Goal: Task Accomplishment & Management: Manage account settings

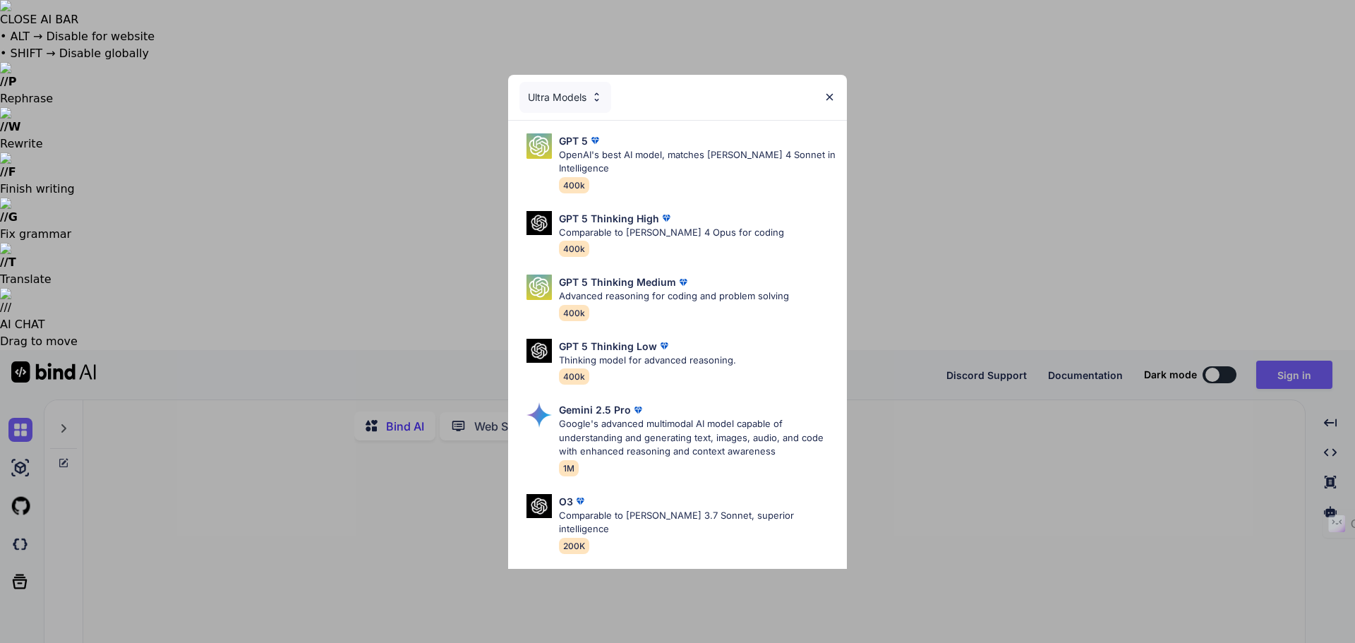
type textarea "x"
click at [828, 97] on img at bounding box center [830, 97] width 12 height 12
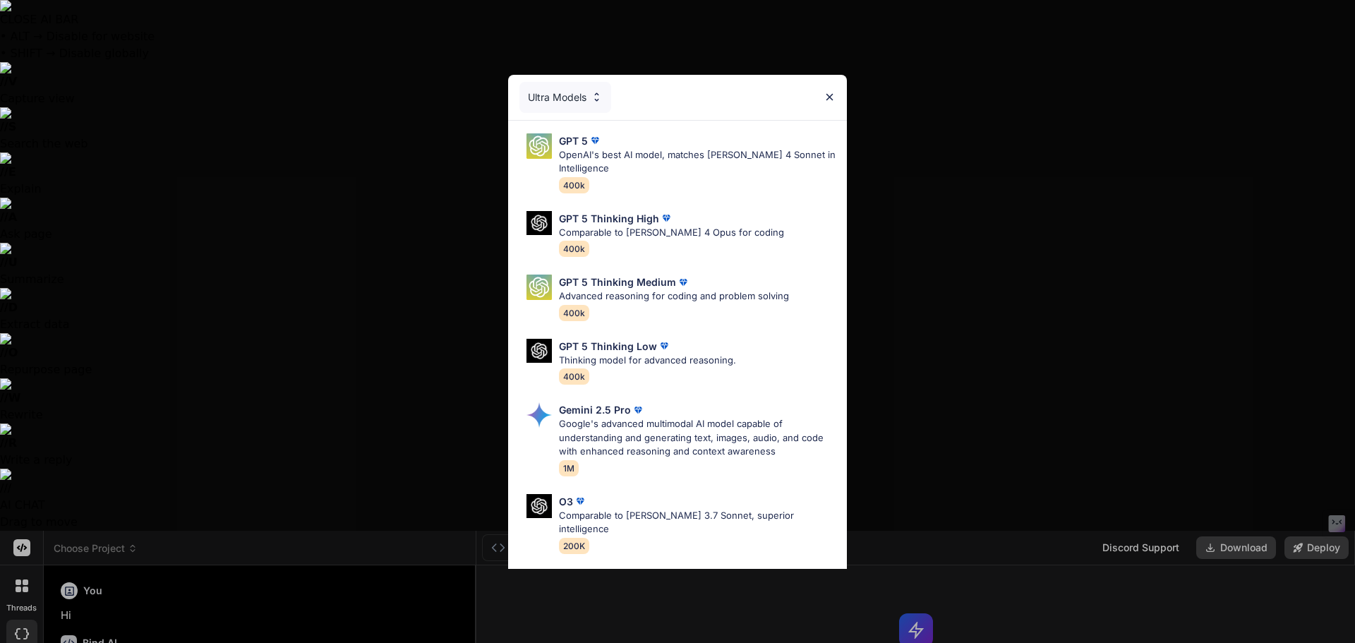
click at [823, 98] on div "Ultra Models" at bounding box center [677, 97] width 339 height 45
click at [827, 97] on img at bounding box center [830, 97] width 12 height 12
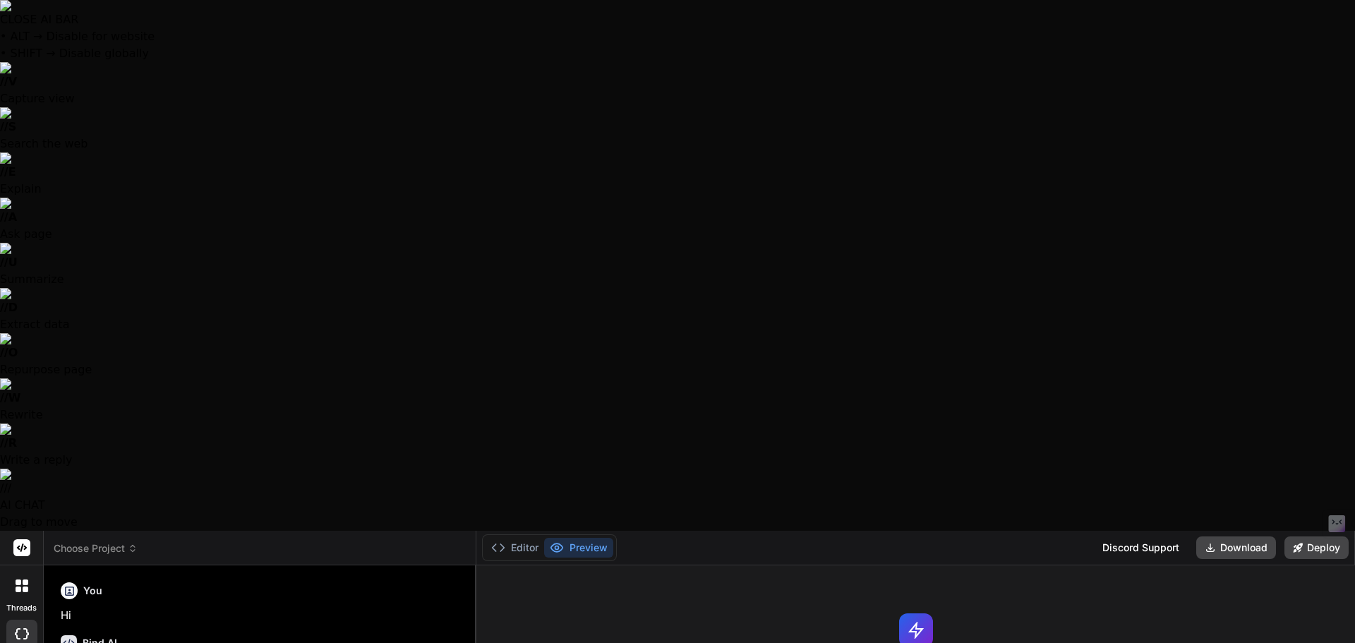
drag, startPoint x: 416, startPoint y: 234, endPoint x: 390, endPoint y: 246, distance: 29.0
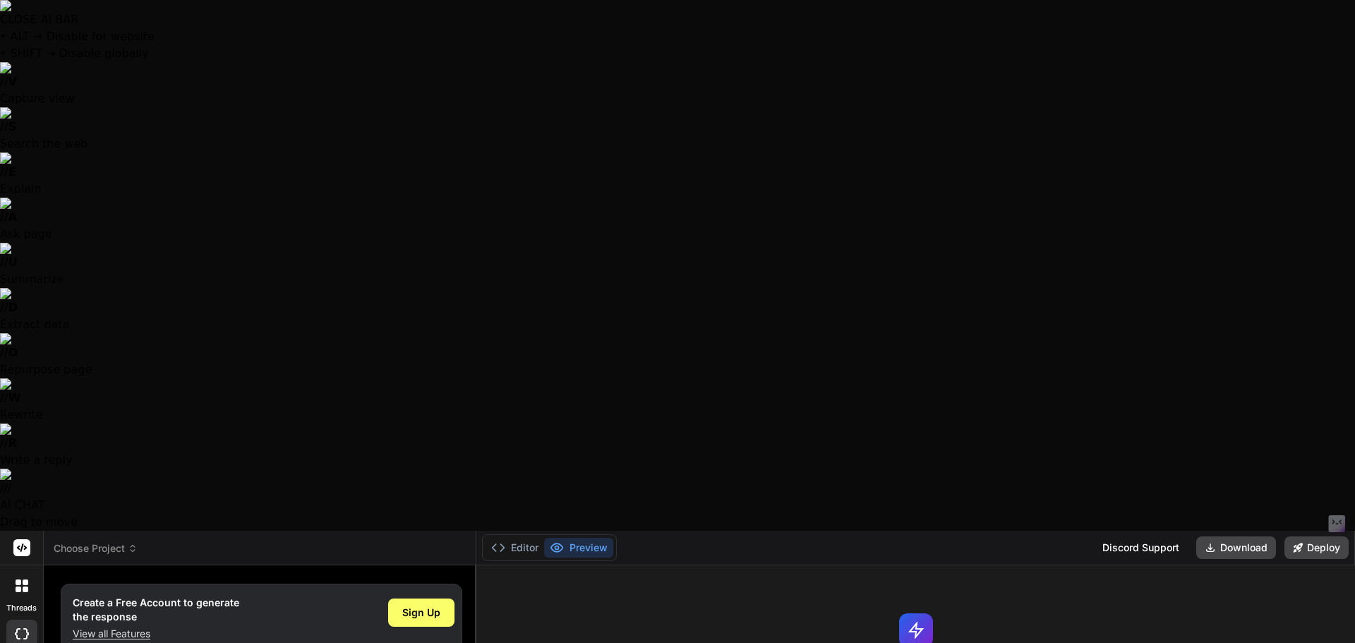
click at [22, 579] on icon at bounding box center [22, 585] width 13 height 13
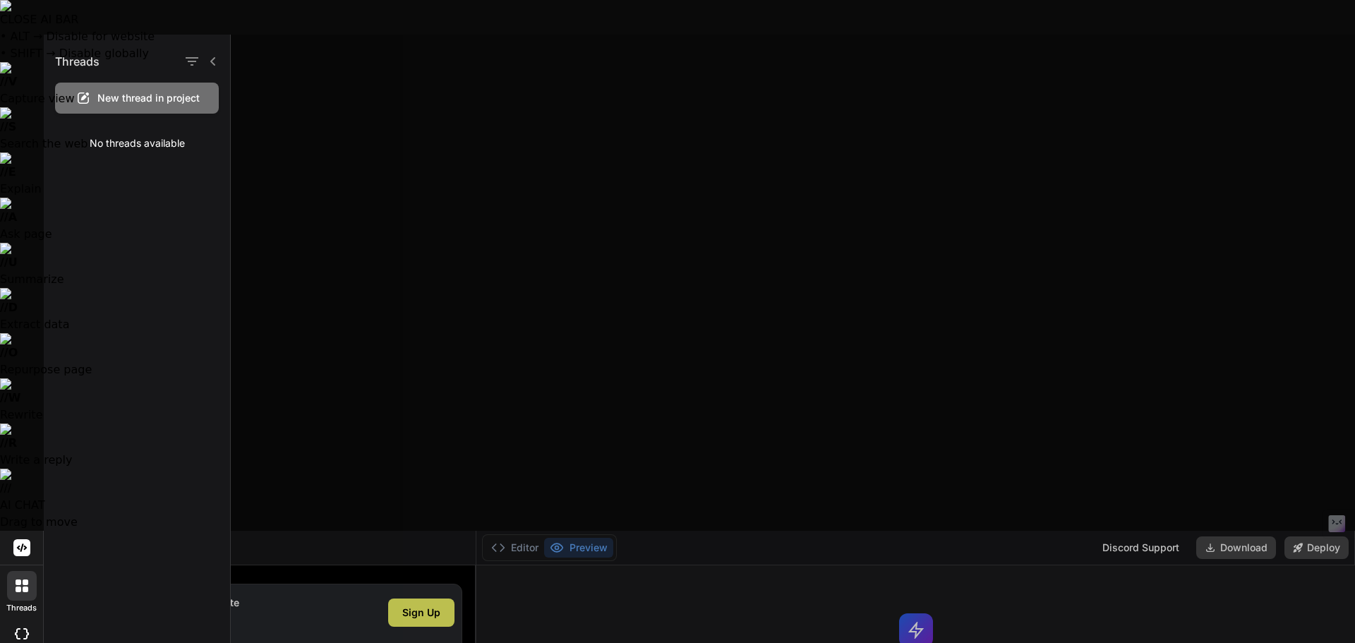
click at [23, 620] on div at bounding box center [21, 634] width 31 height 28
type textarea "x"
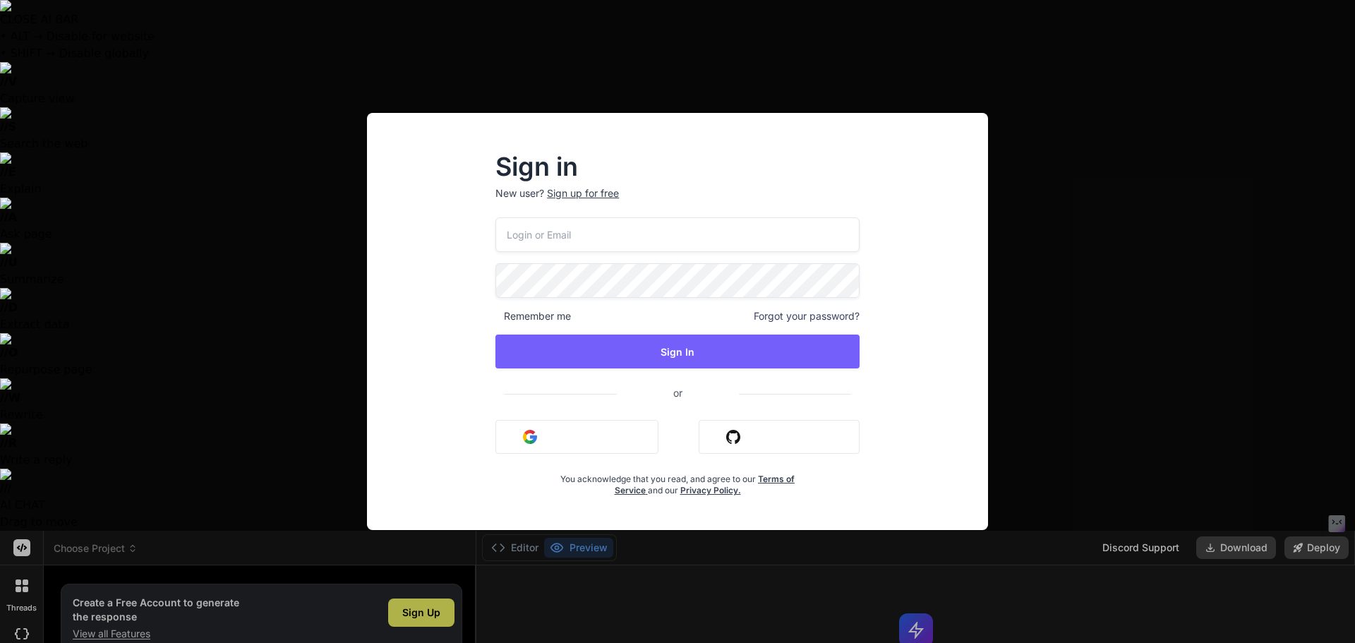
type input "[EMAIL_ADDRESS][DOMAIN_NAME]"
click at [603, 325] on div "[EMAIL_ADDRESS][DOMAIN_NAME] Remember me Forgot your password? Sign In or Sign …" at bounding box center [677, 356] width 364 height 279
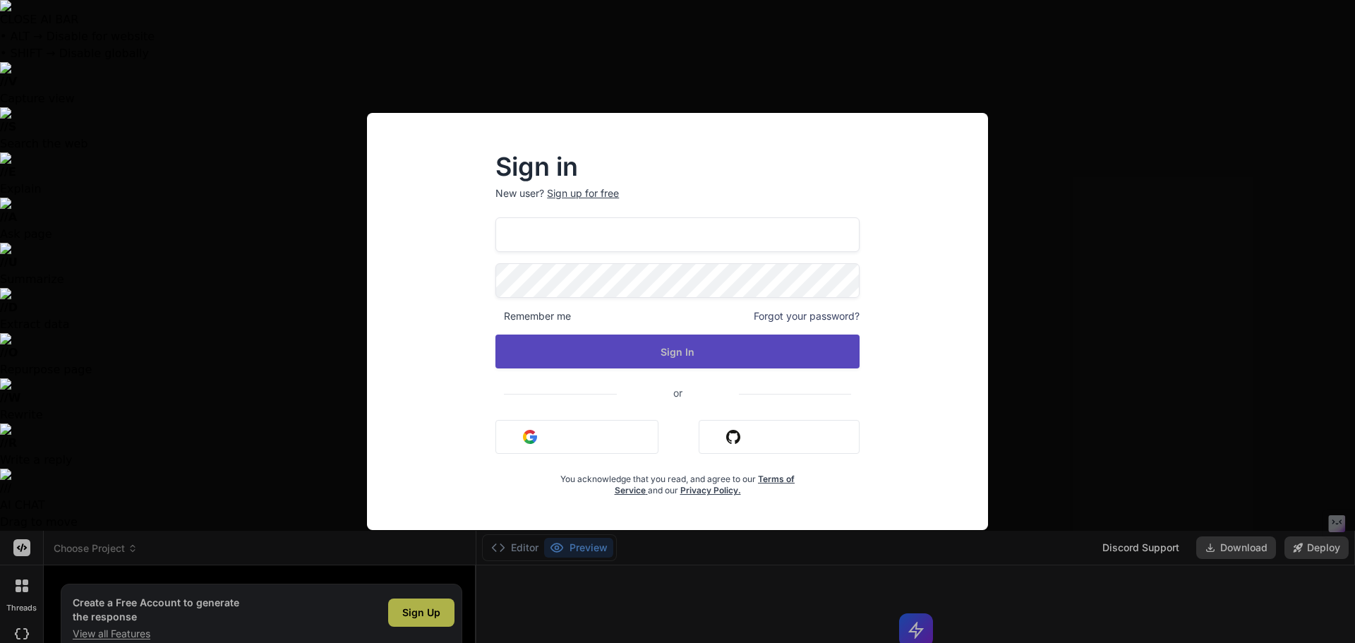
click at [608, 352] on button "Sign In" at bounding box center [677, 352] width 364 height 34
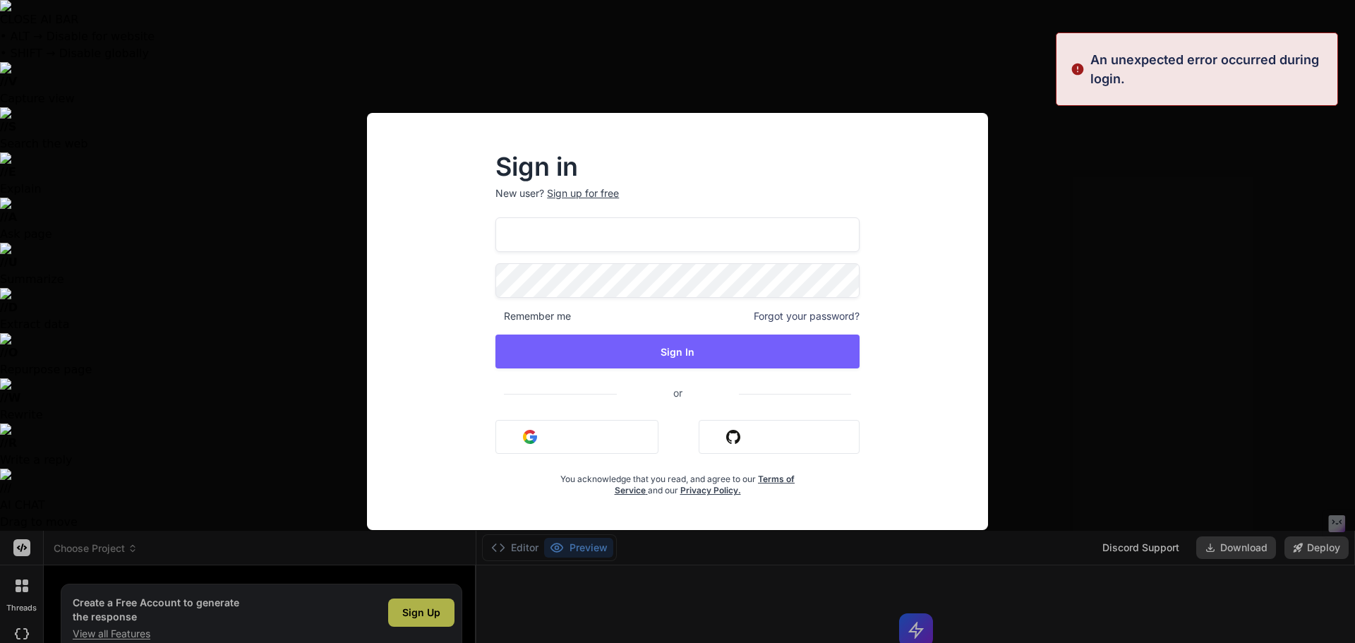
click at [1042, 144] on div "Sign in New user? Sign up for free [EMAIL_ADDRESS][DOMAIN_NAME] Remember me For…" at bounding box center [677, 321] width 1355 height 643
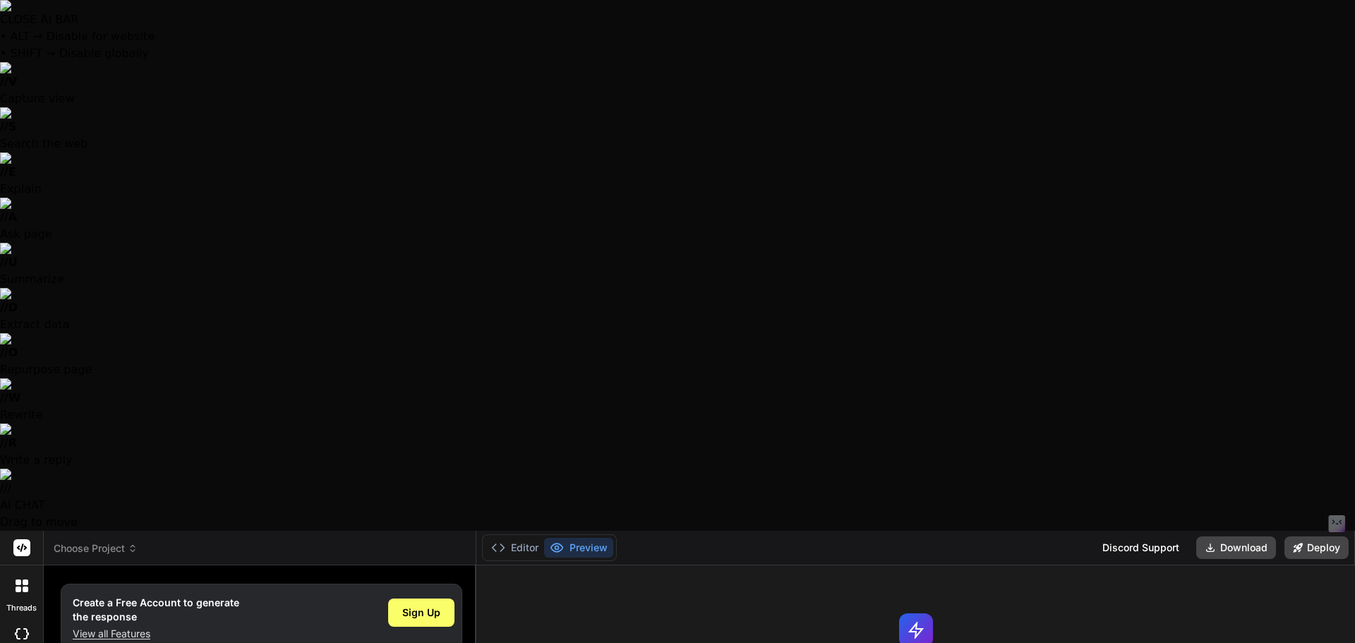
click at [26, 539] on rect at bounding box center [21, 547] width 17 height 17
click at [13, 539] on rect at bounding box center [21, 547] width 17 height 17
click at [16, 539] on rect at bounding box center [21, 547] width 17 height 17
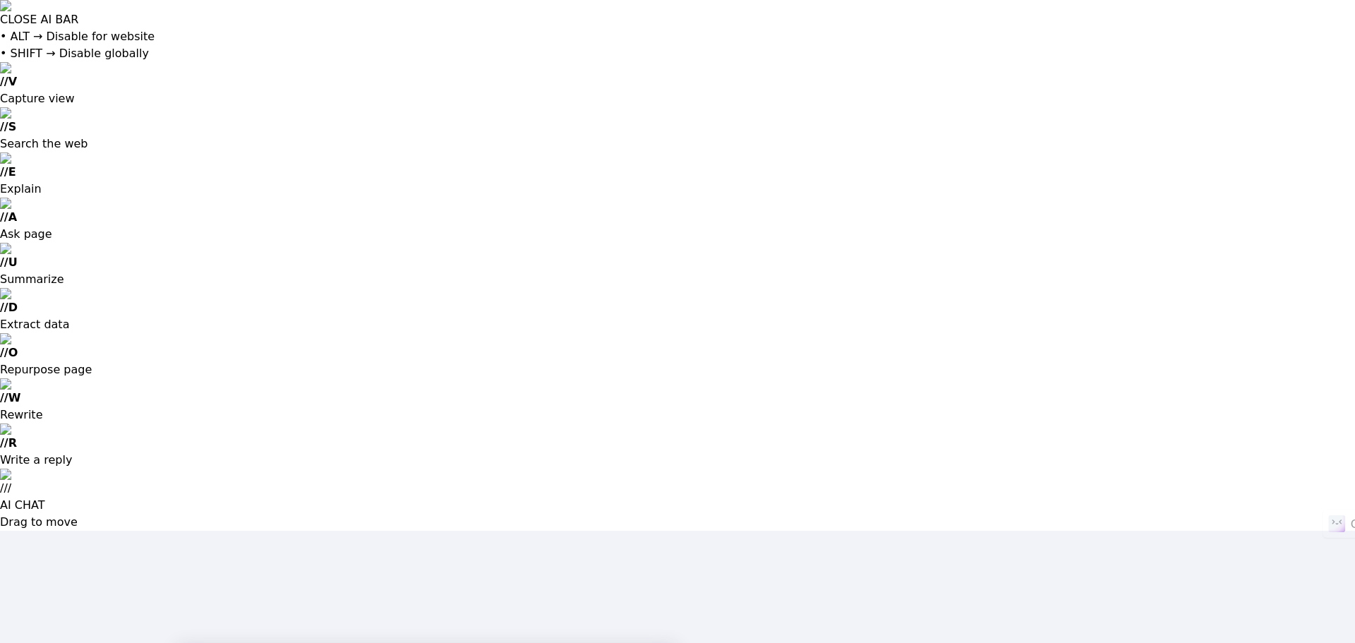
type input "[EMAIL_ADDRESS][DOMAIN_NAME]"
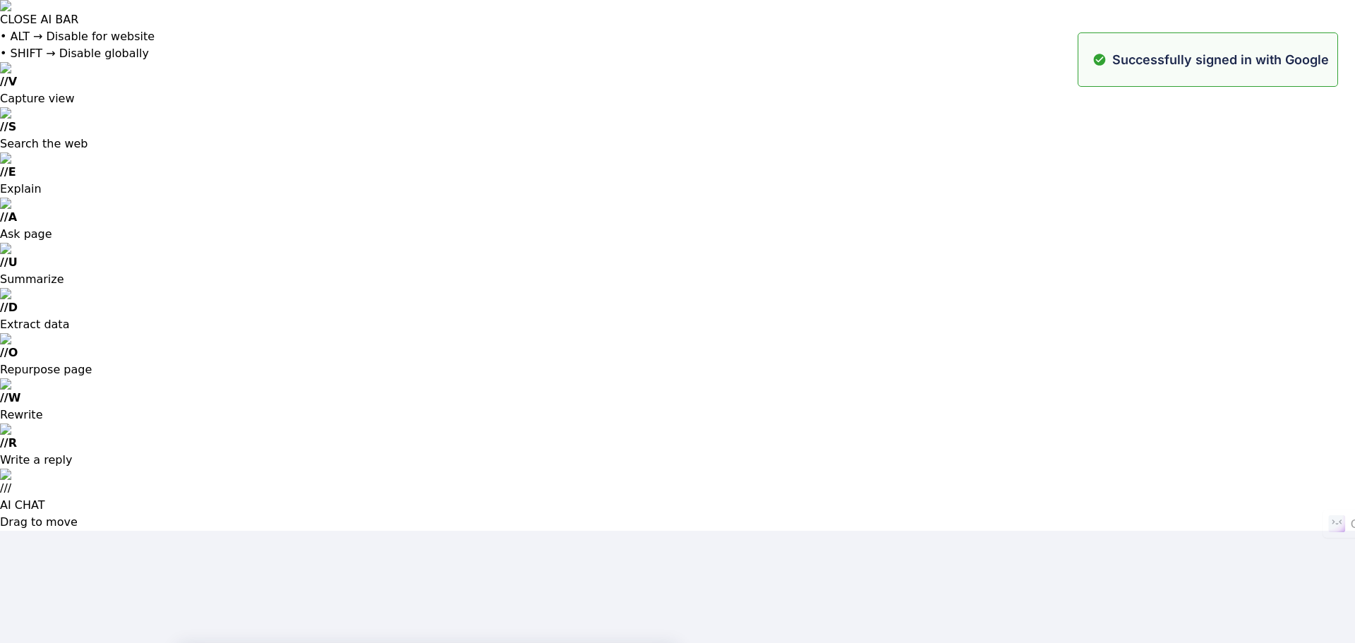
type input "[EMAIL_ADDRESS][DOMAIN_NAME]"
